Goal: Book appointment/travel/reservation

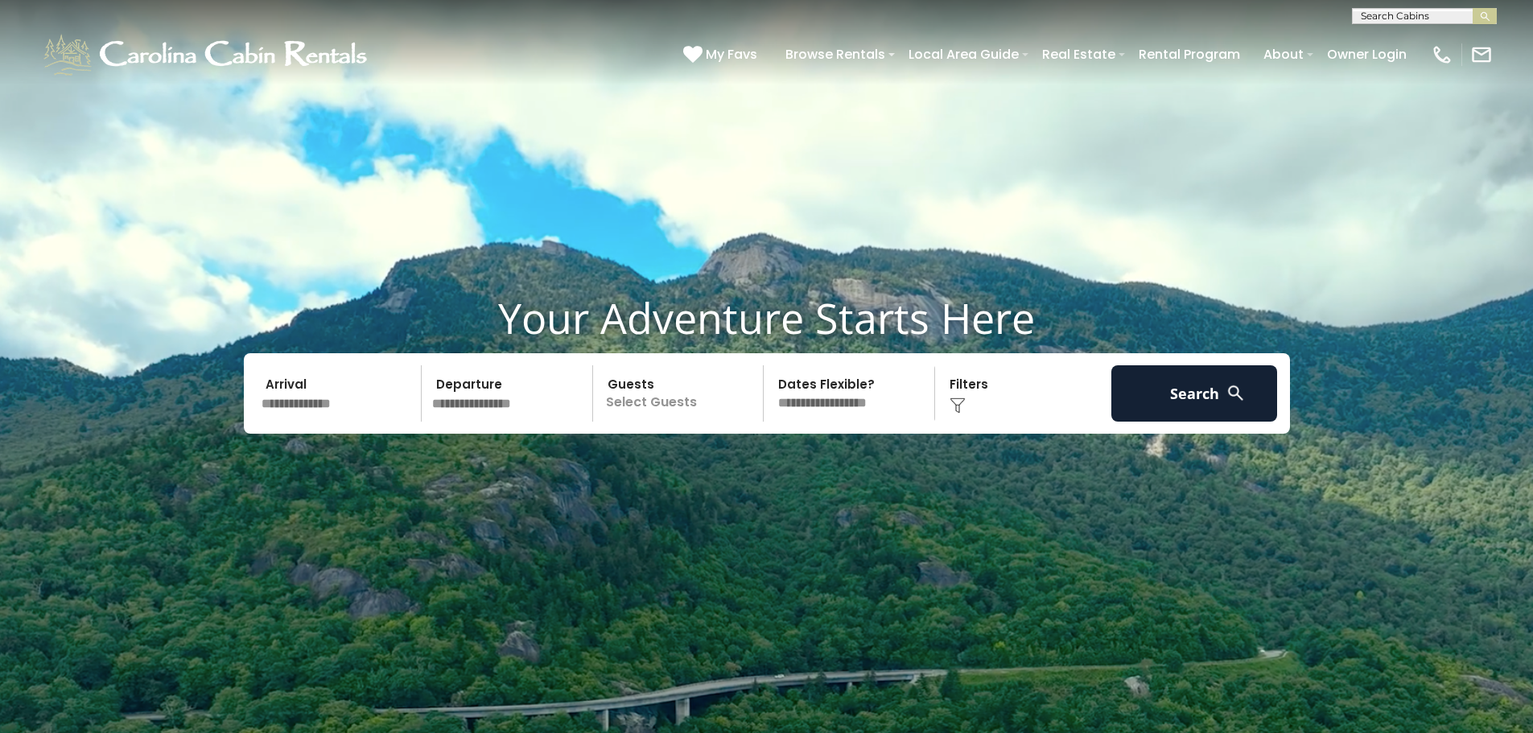
click at [651, 399] on p "Select Guests" at bounding box center [681, 393] width 166 height 56
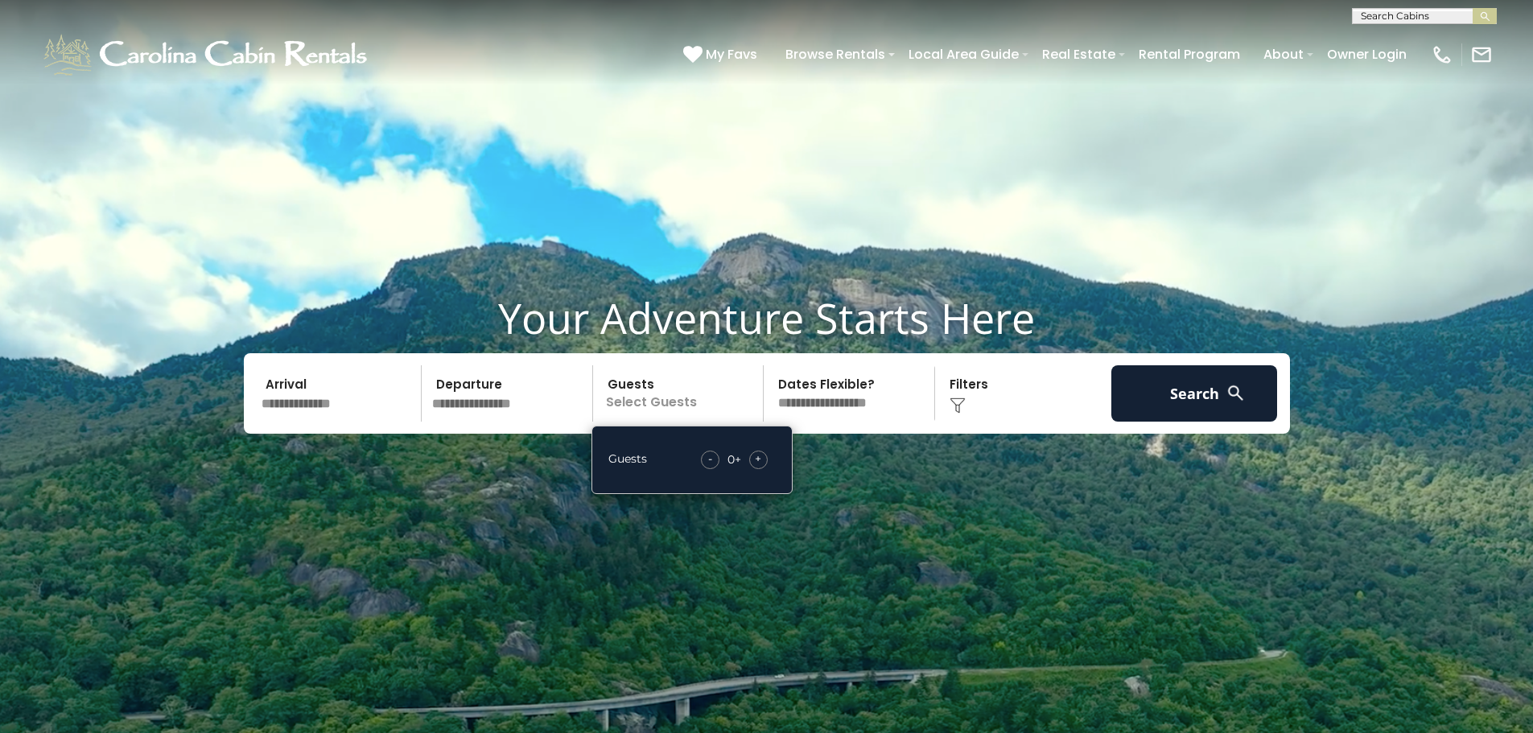
click at [755, 460] on span "+" at bounding box center [758, 459] width 6 height 16
click at [755, 459] on span "+" at bounding box center [758, 459] width 6 height 16
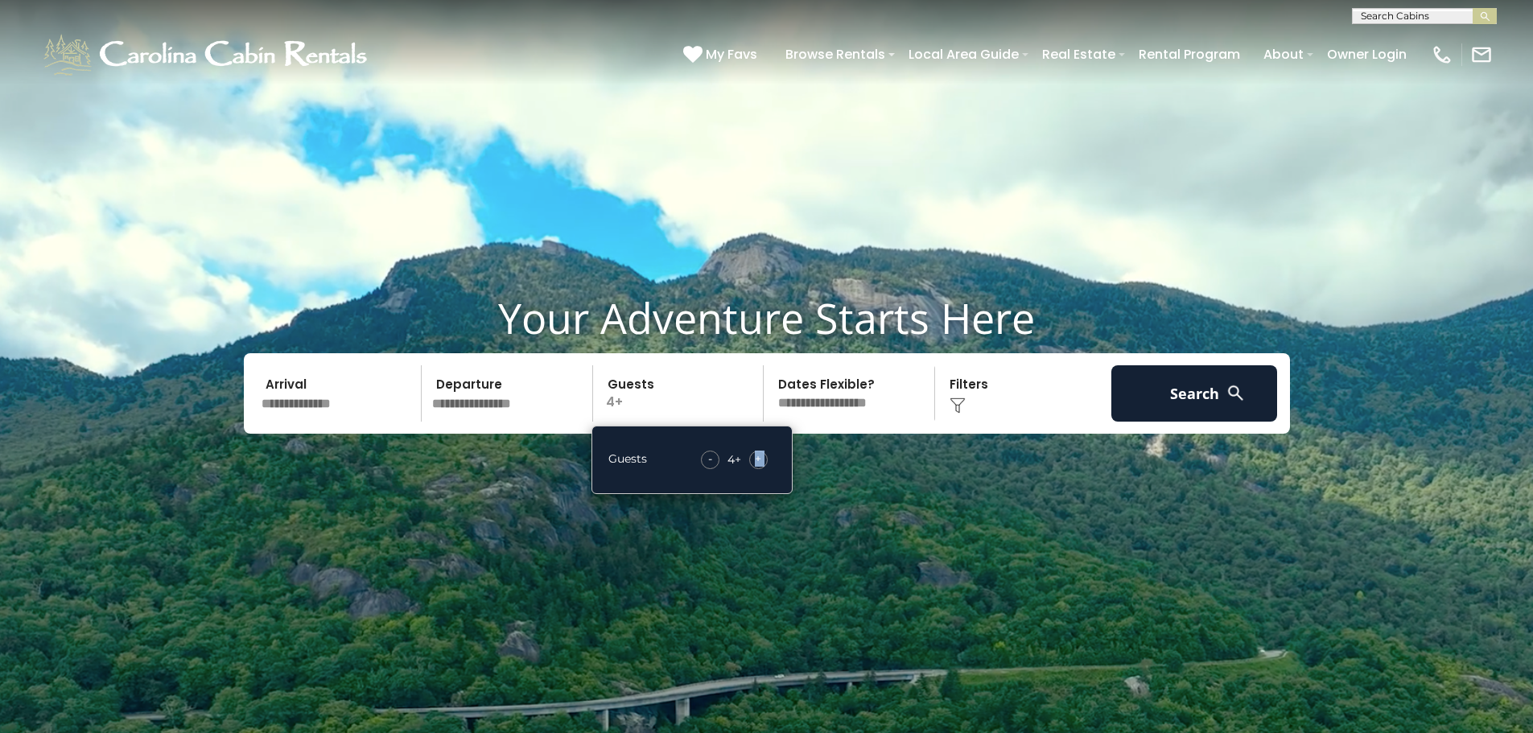
click at [755, 459] on span "+" at bounding box center [758, 459] width 6 height 16
click at [754, 459] on div "+" at bounding box center [758, 460] width 19 height 19
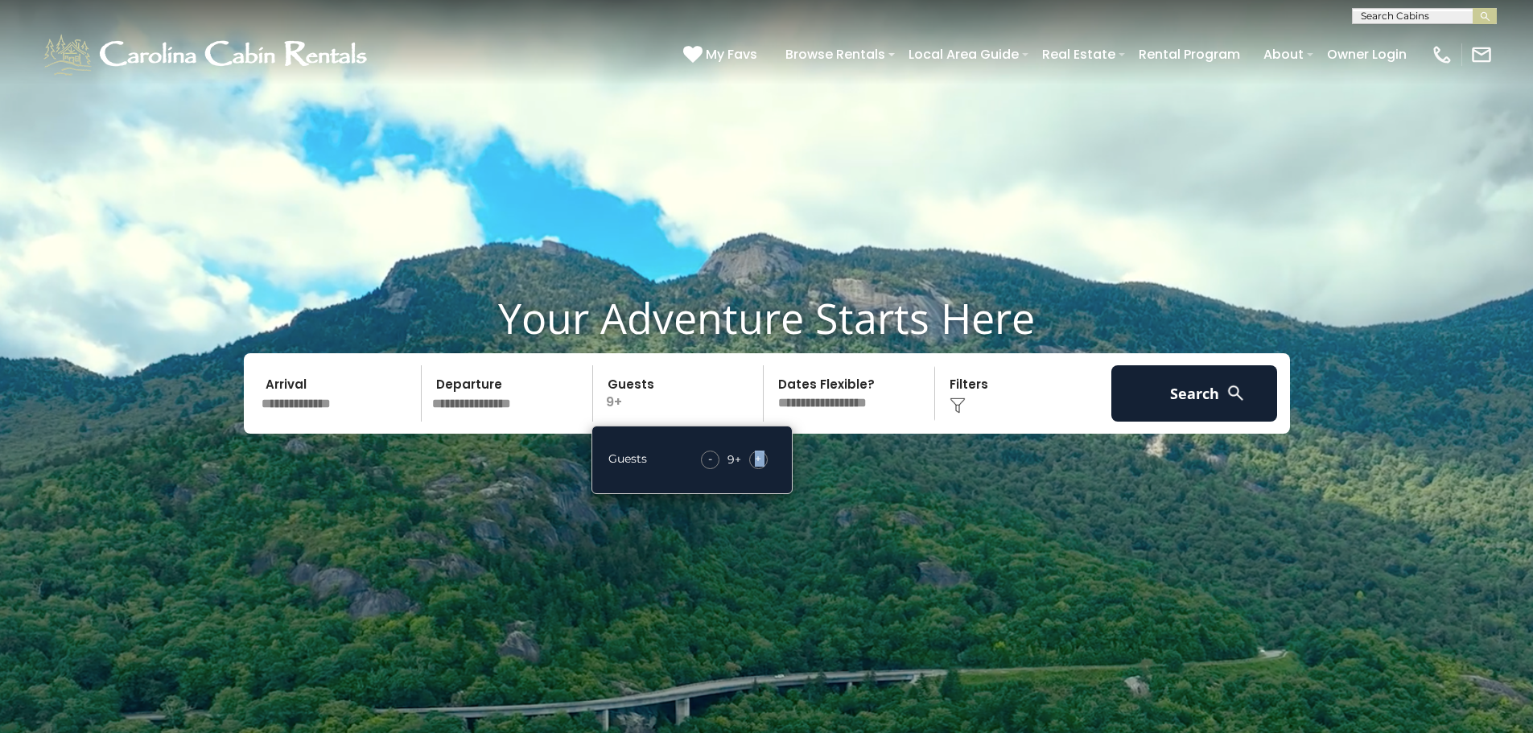
click at [749, 461] on div "+" at bounding box center [758, 460] width 19 height 19
click at [747, 463] on div "- 11 + +" at bounding box center [734, 460] width 84 height 19
click at [747, 464] on div "- 11 + +" at bounding box center [734, 460] width 84 height 19
click at [748, 464] on div "- 11 + +" at bounding box center [734, 460] width 84 height 19
click at [749, 464] on div "- 11 + +" at bounding box center [734, 460] width 84 height 19
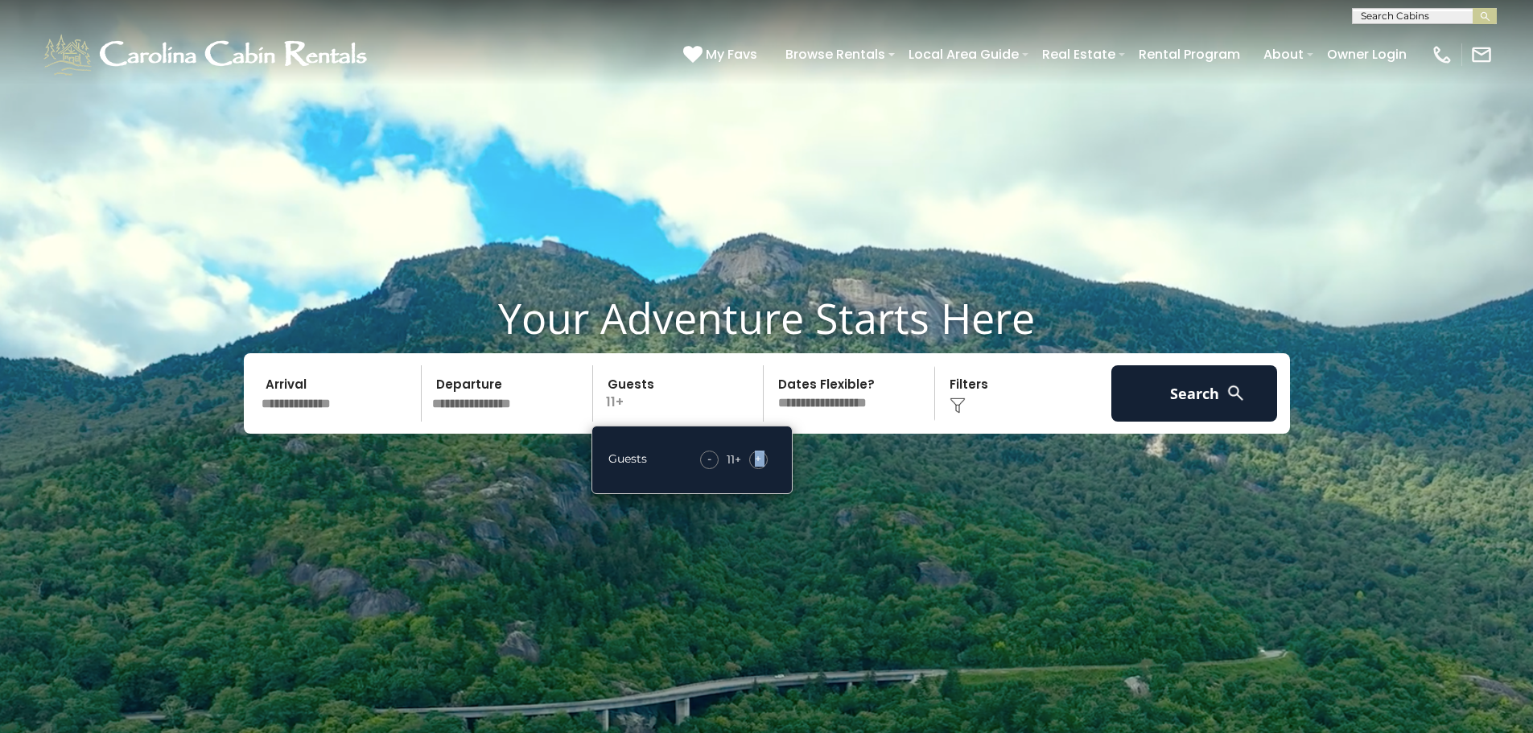
click at [901, 532] on video at bounding box center [766, 383] width 1533 height 767
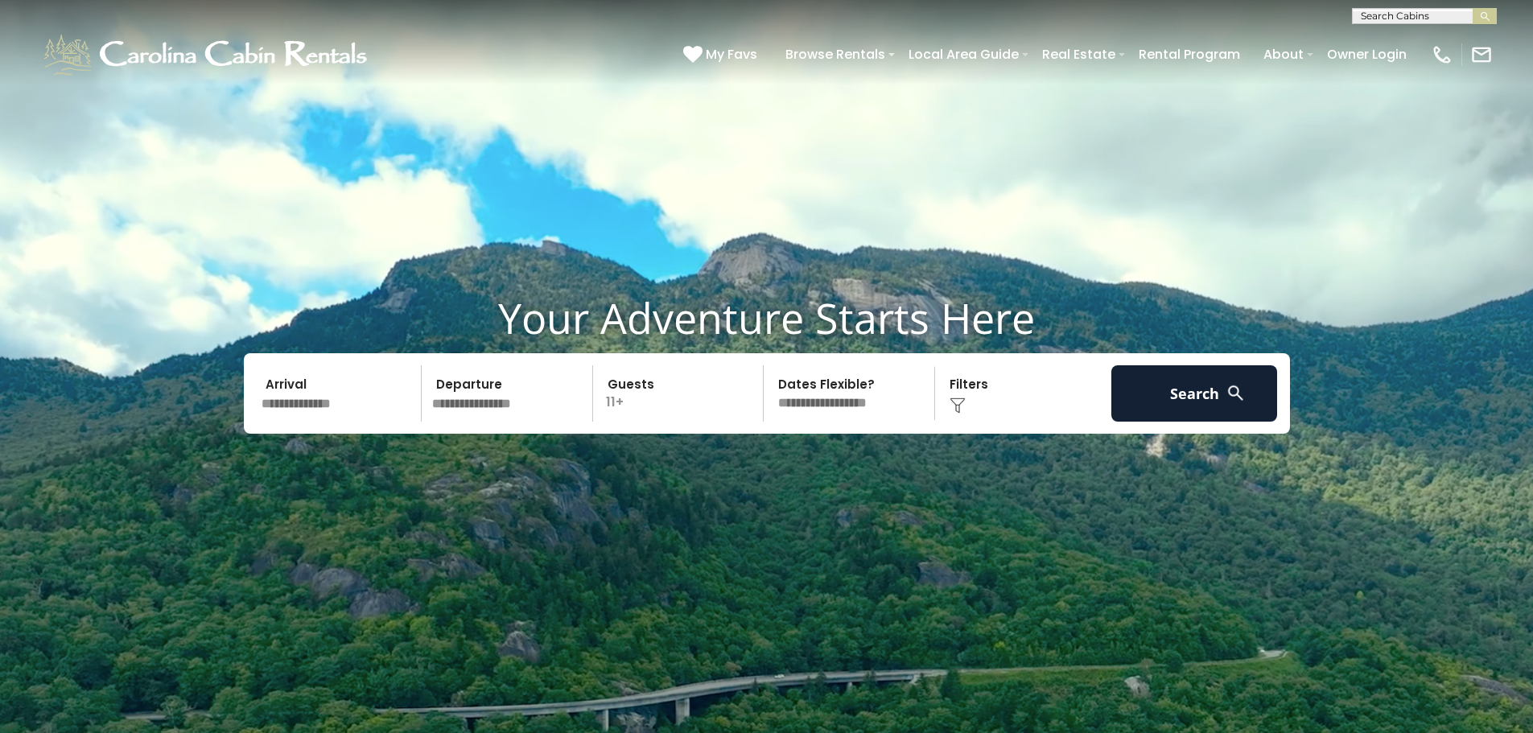
click at [954, 394] on div "Click to Choose" at bounding box center [1023, 393] width 167 height 56
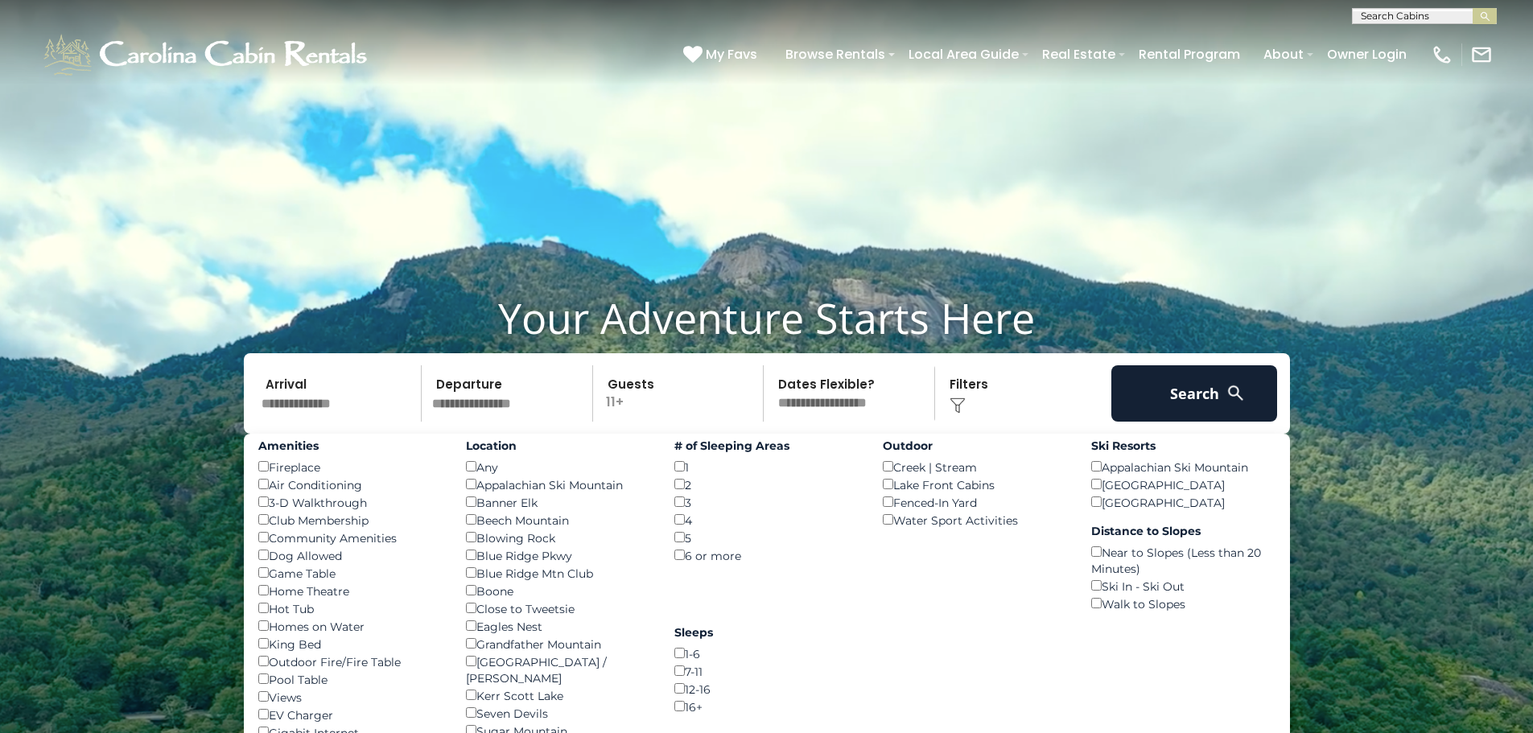
click at [302, 414] on input "text" at bounding box center [339, 393] width 167 height 56
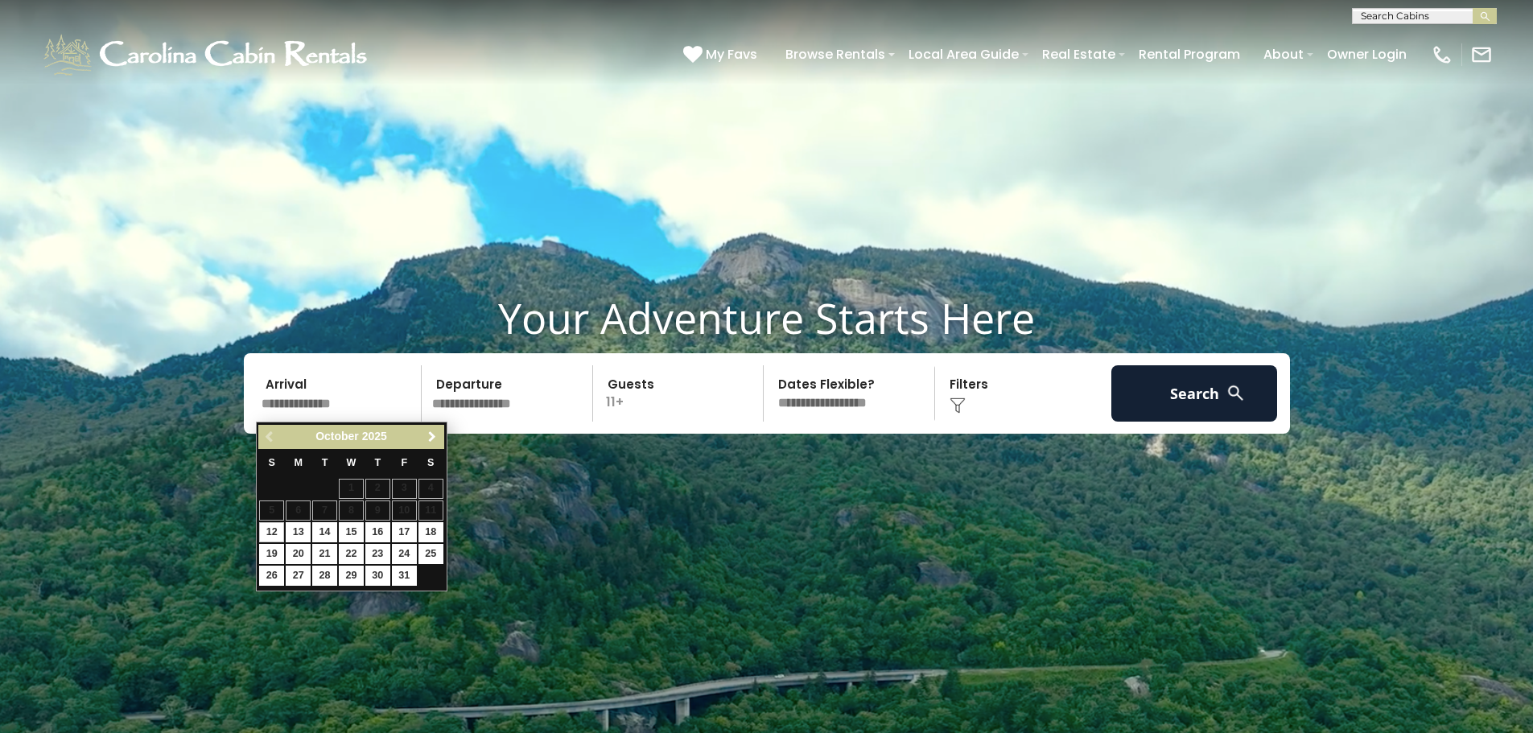
click at [430, 433] on span "Next" at bounding box center [432, 437] width 13 height 13
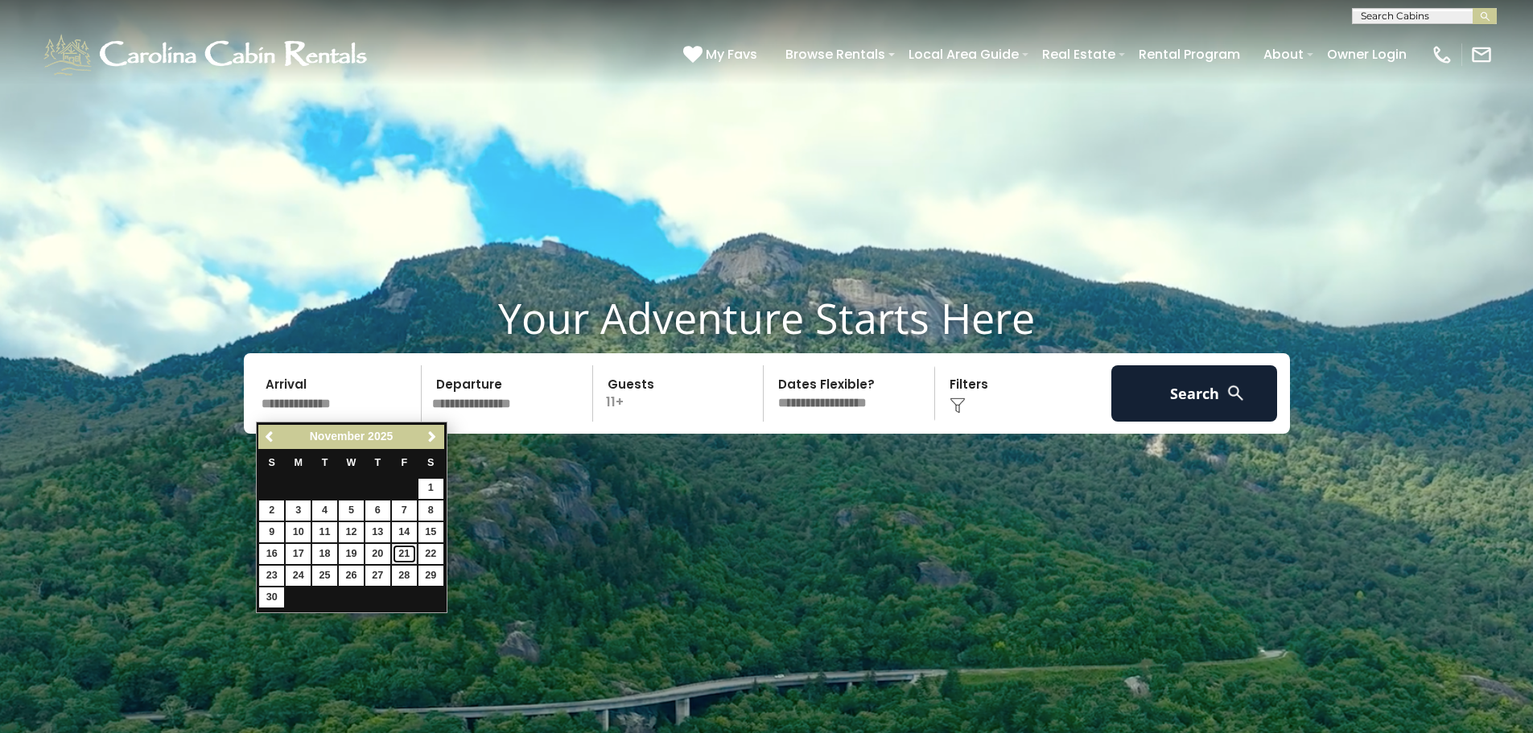
click at [405, 551] on link "21" at bounding box center [404, 554] width 25 height 20
type input "********"
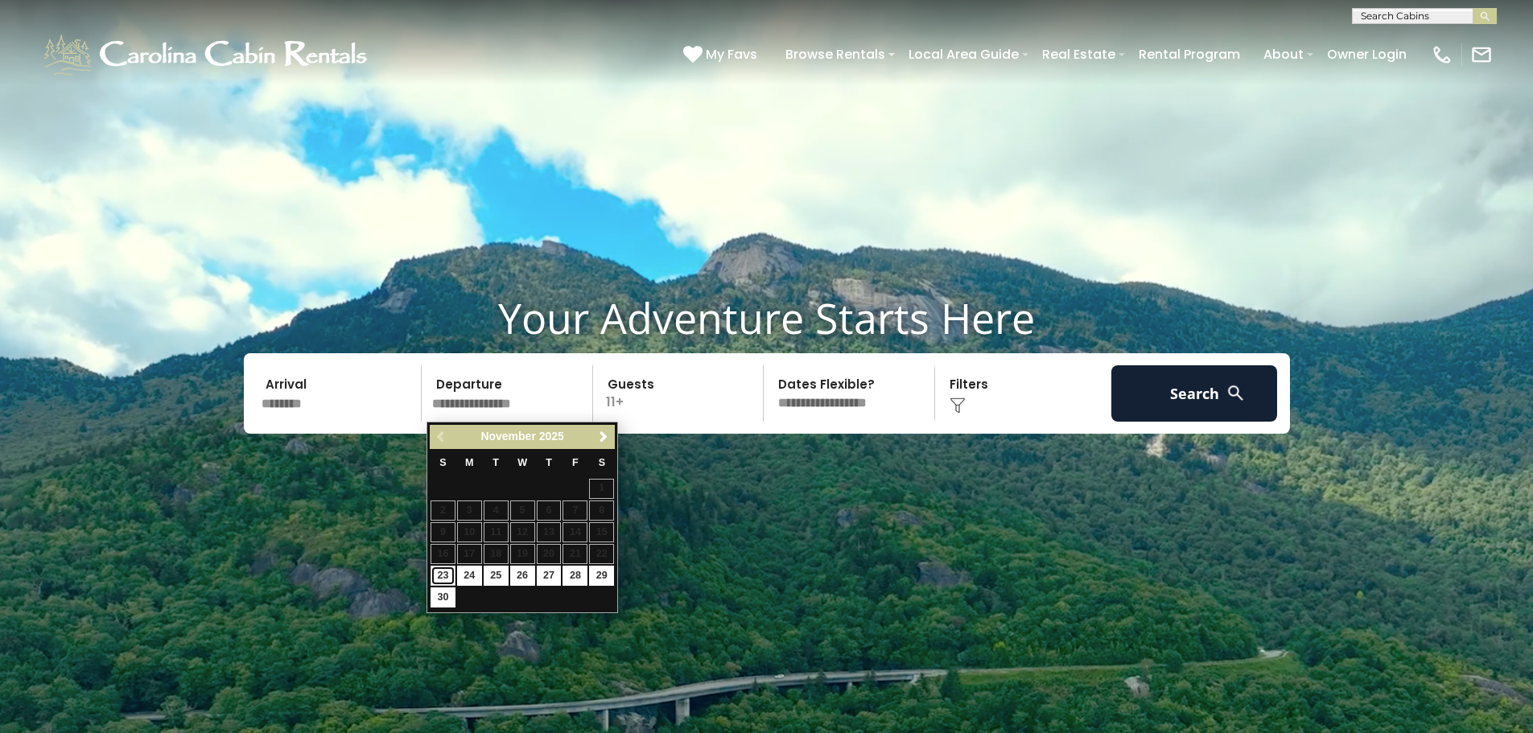
click at [441, 574] on link "23" at bounding box center [443, 576] width 25 height 20
type input "********"
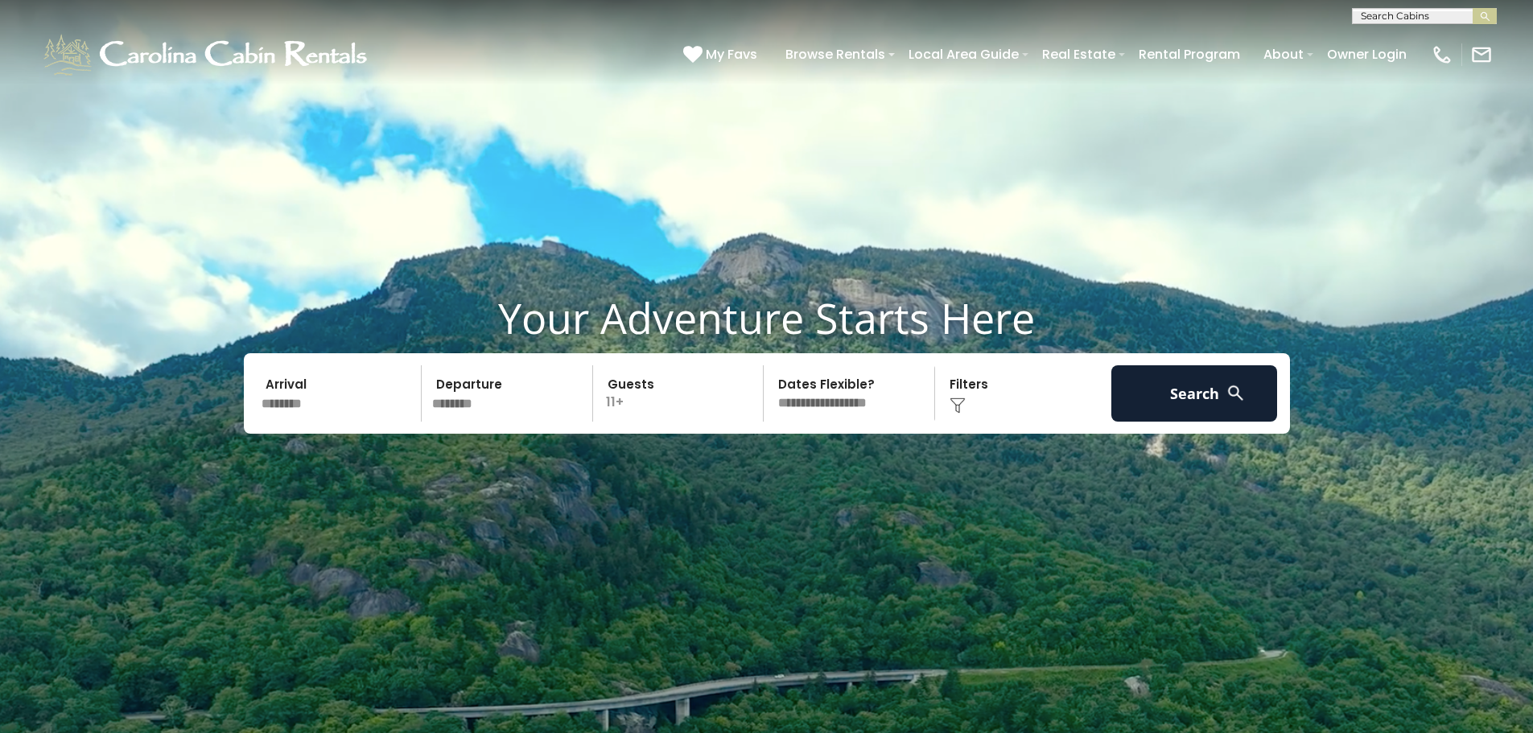
click at [638, 394] on p "11+" at bounding box center [681, 393] width 166 height 56
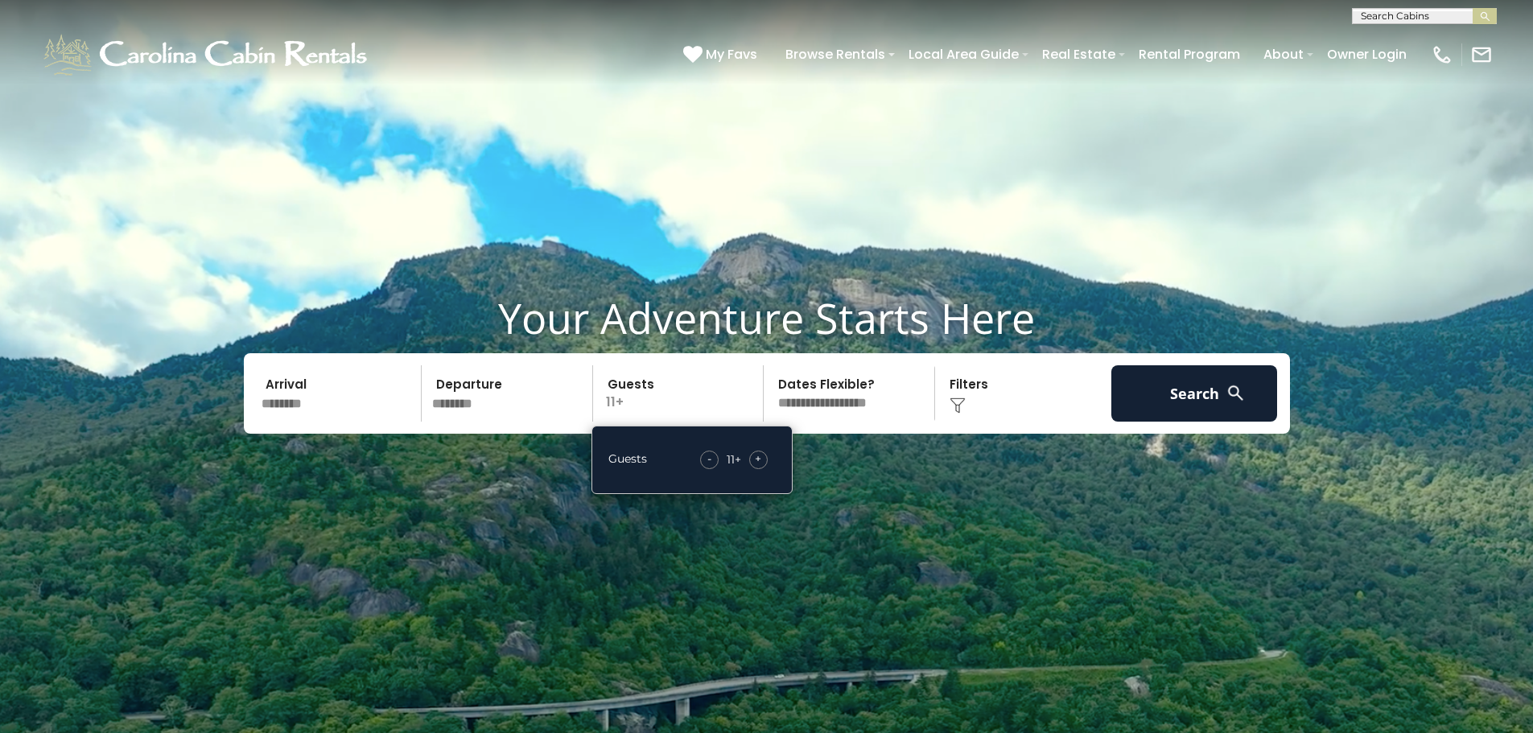
click at [760, 460] on span "+" at bounding box center [758, 459] width 6 height 16
click at [761, 460] on span "+" at bounding box center [758, 459] width 6 height 16
click at [762, 460] on div "+" at bounding box center [758, 460] width 19 height 19
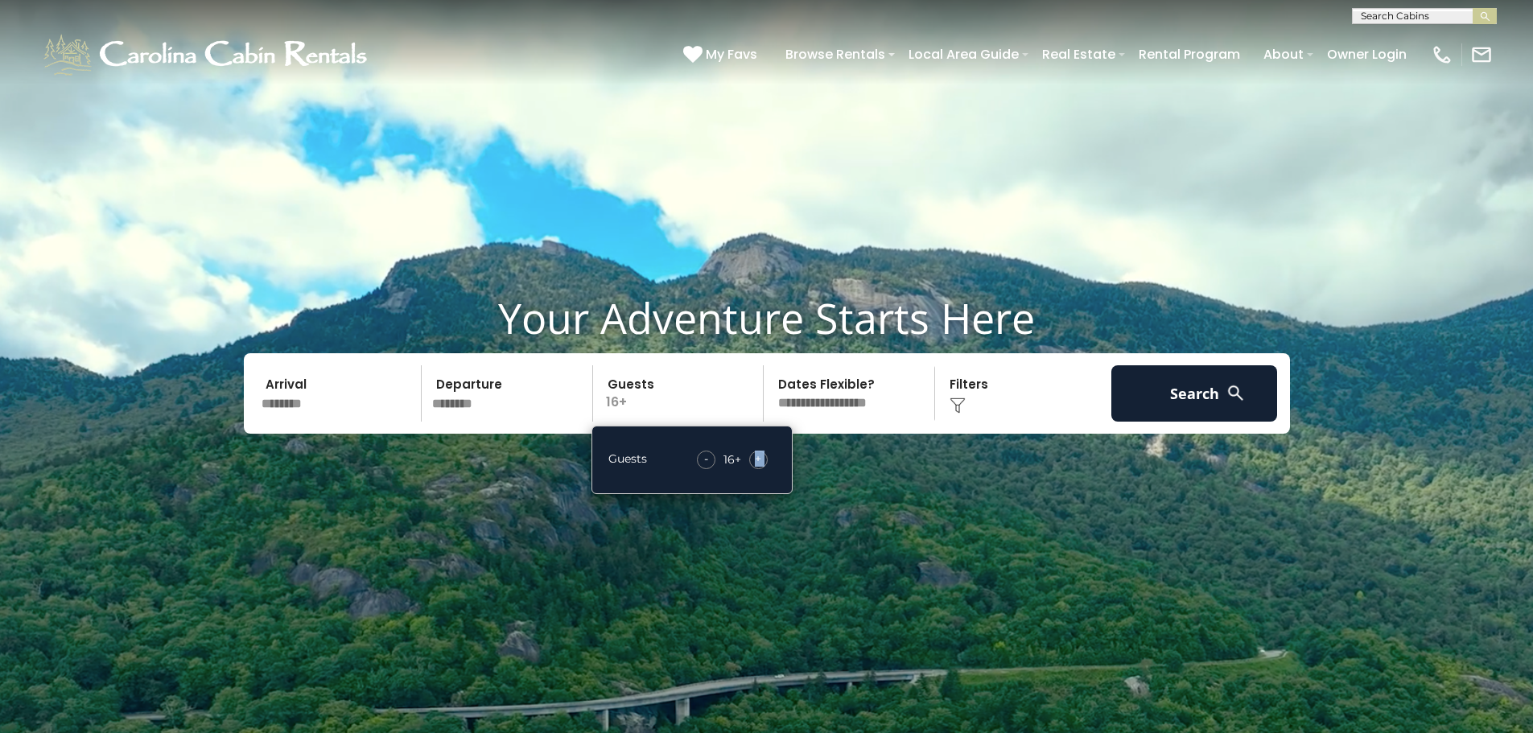
click at [762, 460] on div "+" at bounding box center [758, 460] width 19 height 19
click at [762, 461] on div "+" at bounding box center [758, 460] width 19 height 19
click at [763, 461] on div "+" at bounding box center [758, 460] width 19 height 19
click at [764, 461] on div "+" at bounding box center [758, 460] width 19 height 19
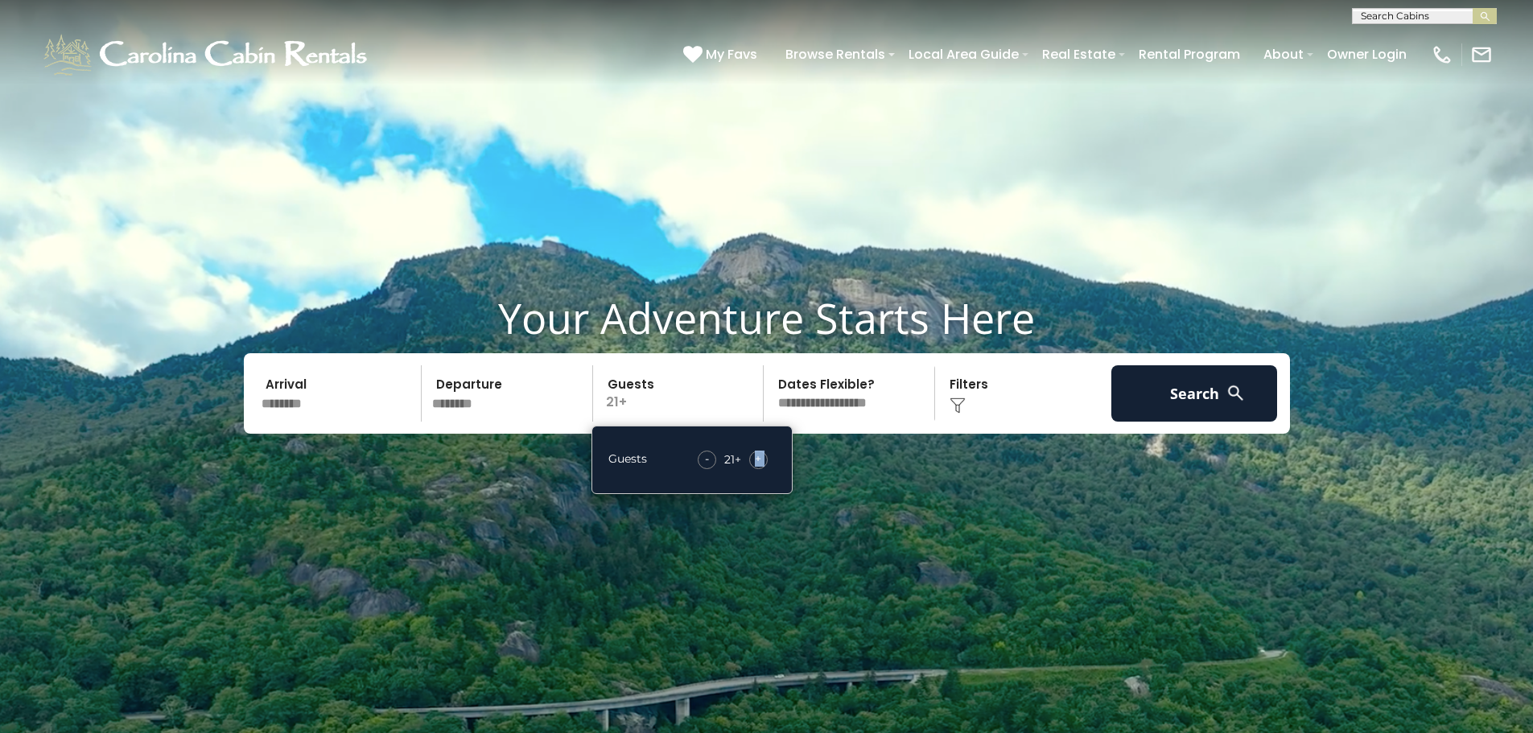
click at [764, 461] on div "+" at bounding box center [758, 460] width 19 height 19
click at [763, 461] on div "+" at bounding box center [758, 460] width 19 height 19
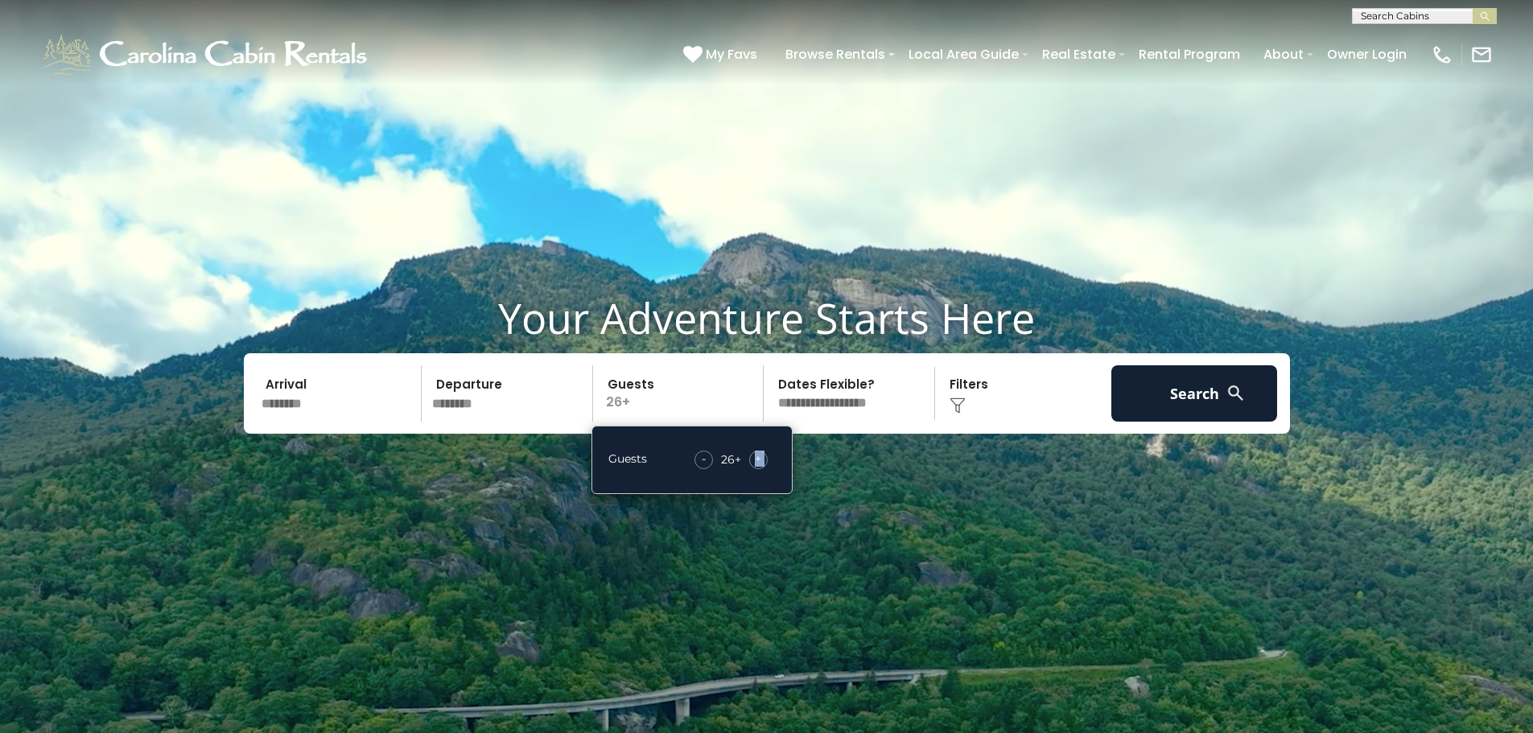
click at [763, 461] on div "+" at bounding box center [758, 460] width 19 height 19
click at [868, 312] on h1 "Your Adventure Starts Here" at bounding box center [766, 318] width 1509 height 50
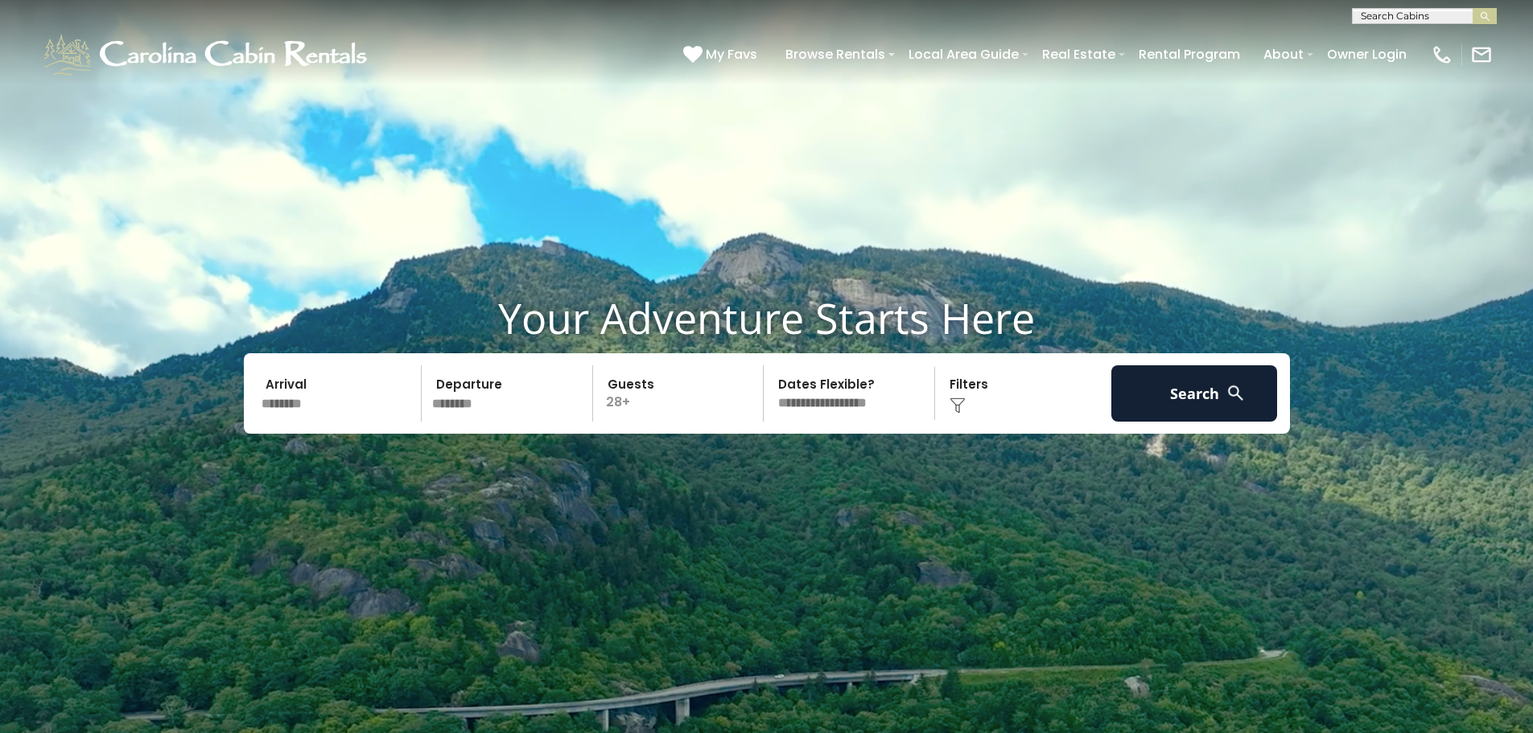
click at [957, 402] on img at bounding box center [958, 406] width 16 height 16
click at [1199, 394] on button "Search" at bounding box center [1194, 393] width 167 height 56
